Goal: Task Accomplishment & Management: Complete application form

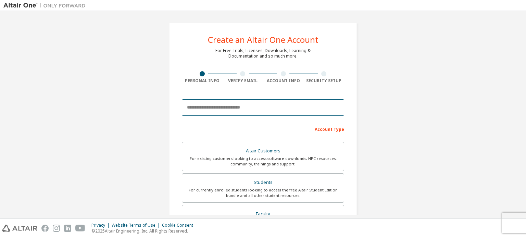
click at [237, 108] on input "email" at bounding box center [263, 107] width 162 height 16
click at [395, 100] on div "Create an Altair One Account For Free Trials, Licenses, Downloads, Learning & D…" at bounding box center [262, 195] width 519 height 363
click at [212, 108] on input "email" at bounding box center [263, 107] width 162 height 16
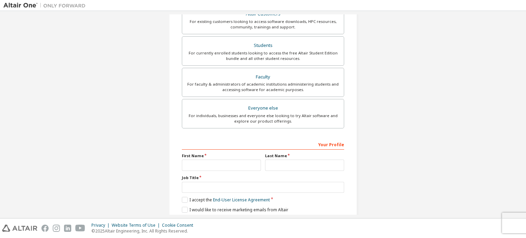
scroll to position [126, 0]
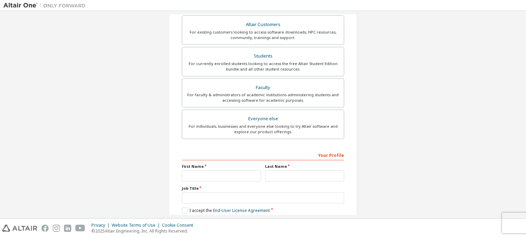
click at [425, 127] on div "Create an Altair One Account For Free Trials, Licenses, Downloads, Learning & D…" at bounding box center [262, 69] width 519 height 363
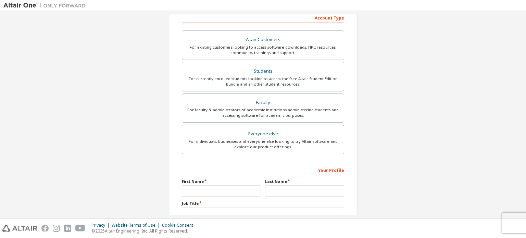
scroll to position [0, 0]
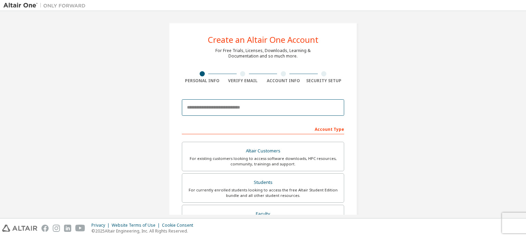
click at [251, 101] on input "email" at bounding box center [263, 107] width 162 height 16
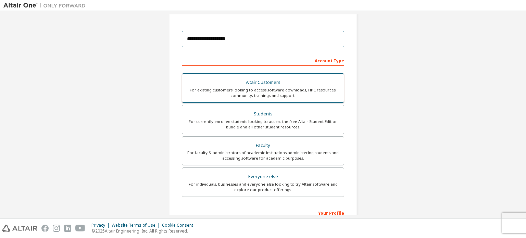
scroll to position [103, 0]
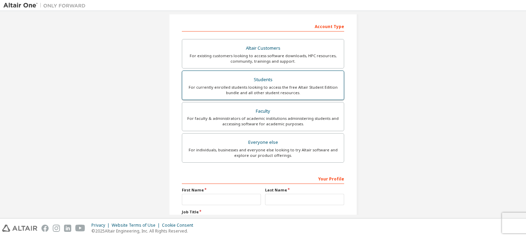
type input "**********"
click at [273, 88] on div "For currently enrolled students looking to access the free Altair Student Editi…" at bounding box center [262, 90] width 153 height 11
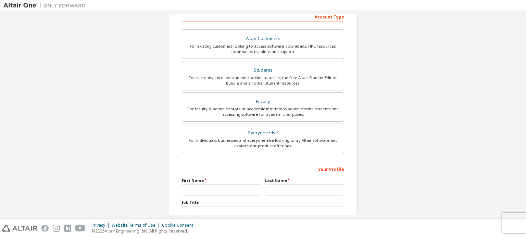
scroll to position [161, 0]
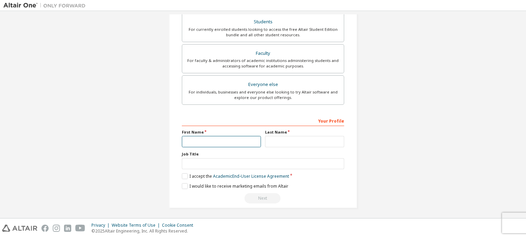
click at [222, 140] on input "text" at bounding box center [221, 141] width 79 height 11
type input "*"
type input "****"
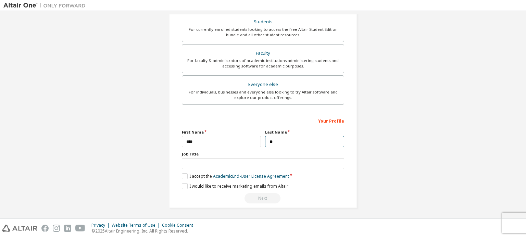
type input "*"
type input "******"
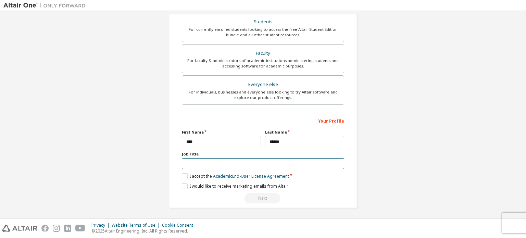
click at [259, 158] on input "text" at bounding box center [263, 163] width 162 height 11
type input "*******"
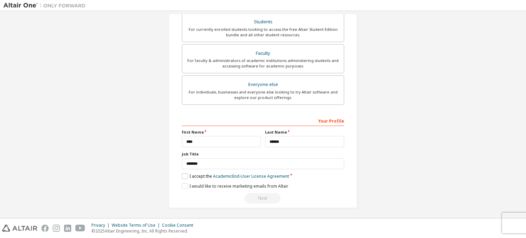
click at [182, 174] on label "I accept the Academic End-User License Agreement" at bounding box center [235, 176] width 107 height 6
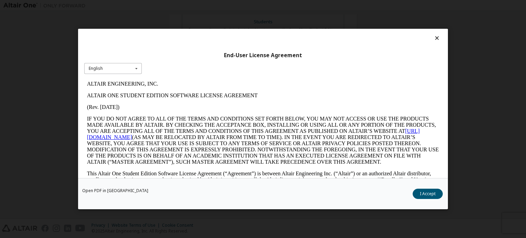
scroll to position [0, 0]
click at [123, 66] on div "English English" at bounding box center [113, 68] width 58 height 11
click at [428, 195] on button "I Accept" at bounding box center [428, 194] width 30 height 10
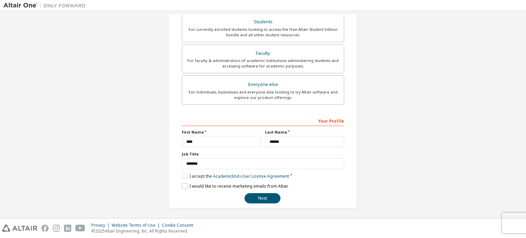
click at [185, 184] on label "I would like to receive marketing emails from Altair" at bounding box center [235, 186] width 107 height 6
click at [271, 200] on button "Next" at bounding box center [263, 198] width 36 height 10
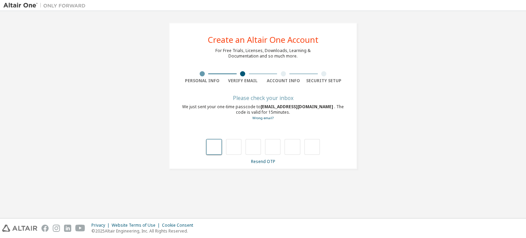
type input "*"
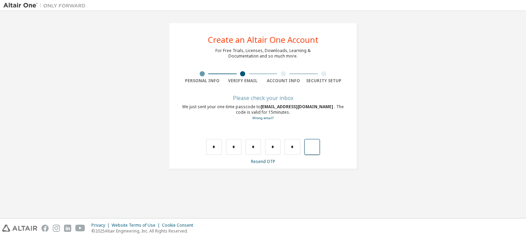
type input "*"
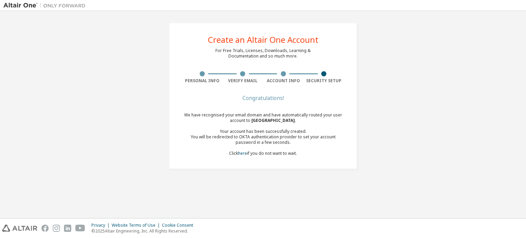
click at [294, 150] on div "We have recognised your email domain and have automatically routed your user ac…" at bounding box center [263, 134] width 162 height 44
click at [291, 153] on div "We have recognised your email domain and have automatically routed your user ac…" at bounding box center [263, 134] width 162 height 44
click at [301, 154] on div "We have recognised your email domain and have automatically routed your user ac…" at bounding box center [263, 134] width 162 height 44
click at [325, 73] on div at bounding box center [323, 73] width 5 height 5
